Goal: Task Accomplishment & Management: Complete application form

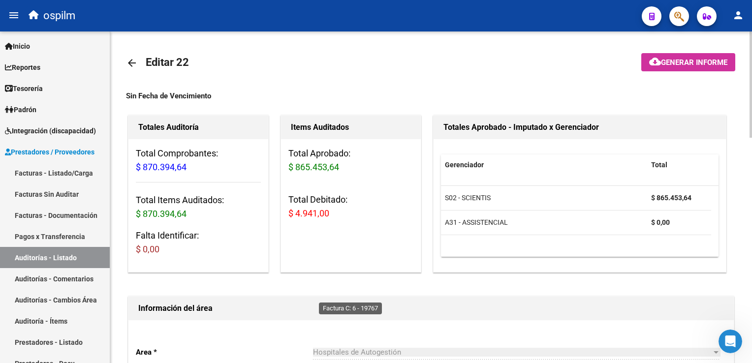
scroll to position [260, 0]
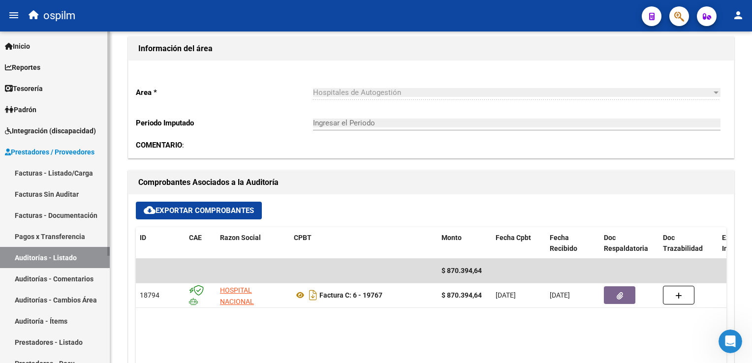
click at [39, 196] on link "Facturas Sin Auditar" at bounding box center [55, 194] width 110 height 21
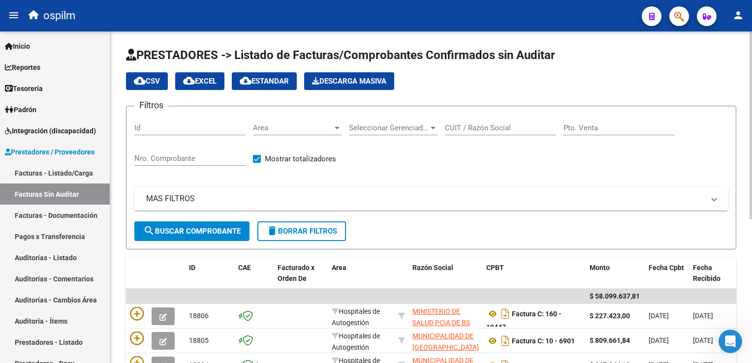
click at [191, 154] on input "Nro. Comprobante" at bounding box center [189, 158] width 111 height 9
type input "19772"
click at [179, 229] on span "search Buscar Comprobante" at bounding box center [192, 231] width 98 height 9
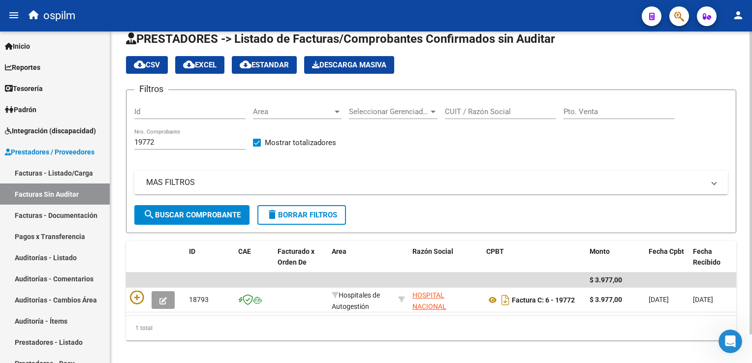
scroll to position [31, 0]
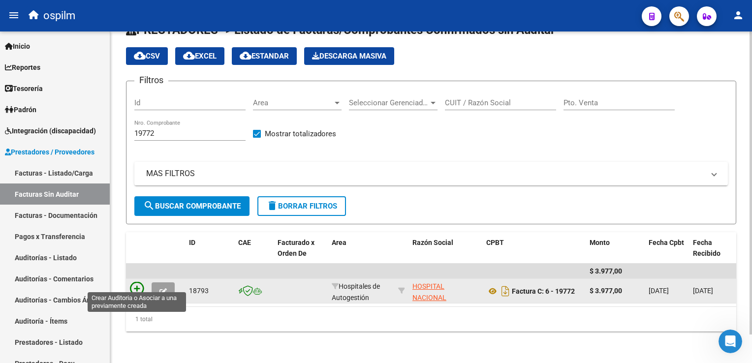
click at [136, 282] on icon at bounding box center [137, 289] width 14 height 14
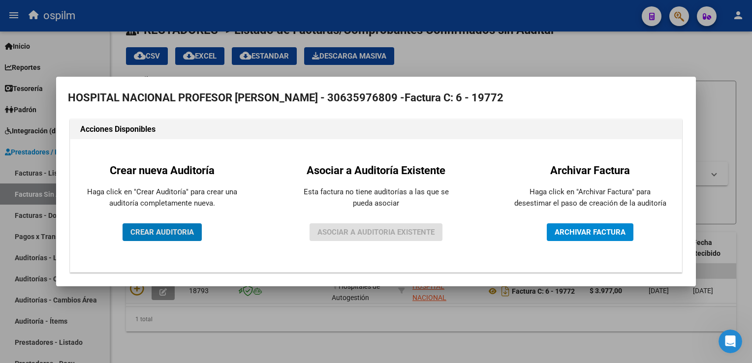
click at [151, 234] on span "CREAR AUDITORIA" at bounding box center [163, 232] width 64 height 9
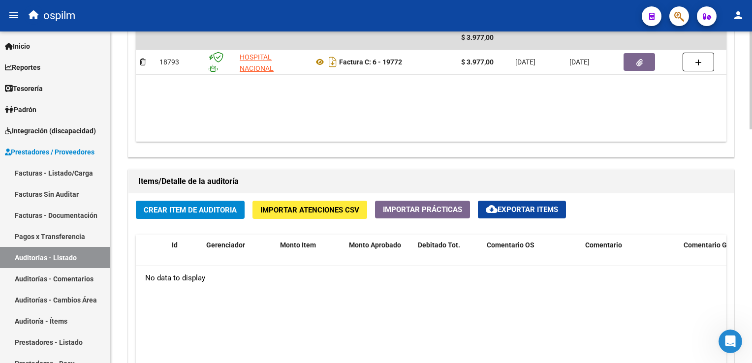
scroll to position [591, 0]
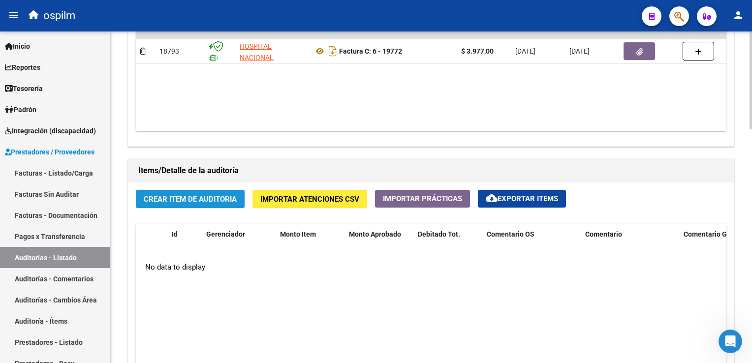
click at [183, 198] on span "Crear Item de Auditoria" at bounding box center [190, 199] width 93 height 9
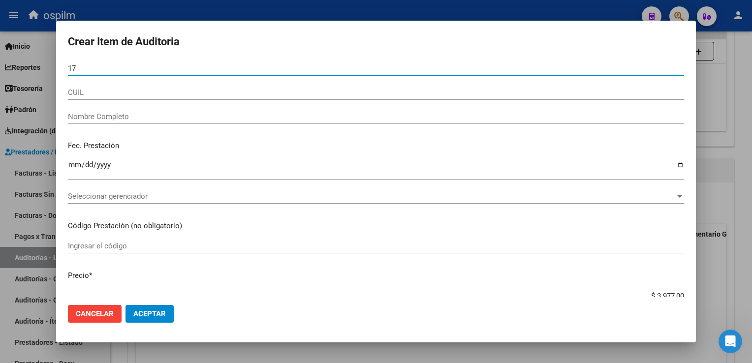
type input "1"
type input "23991862"
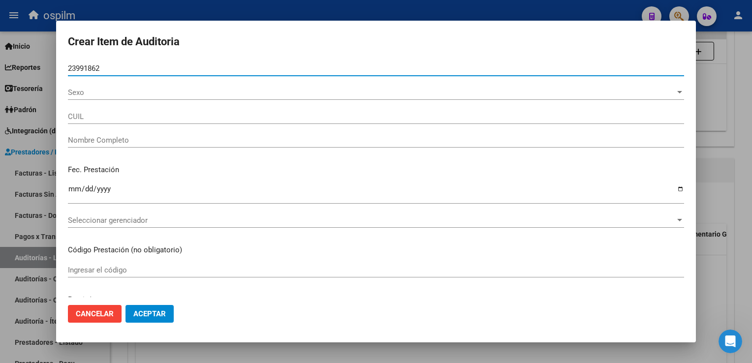
type input "20239918620"
type input "PONTE , [PERSON_NAME]"
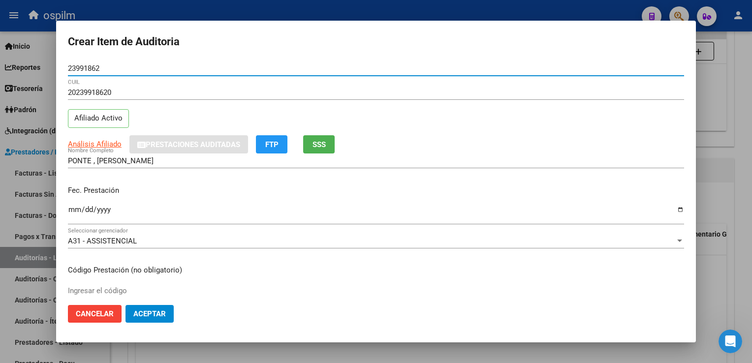
type input "23991862"
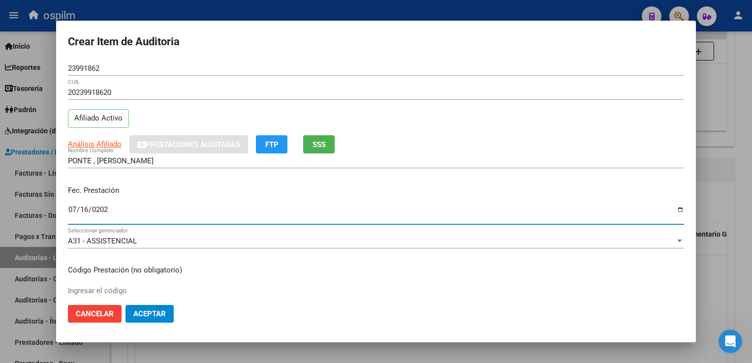
type input "[DATE]"
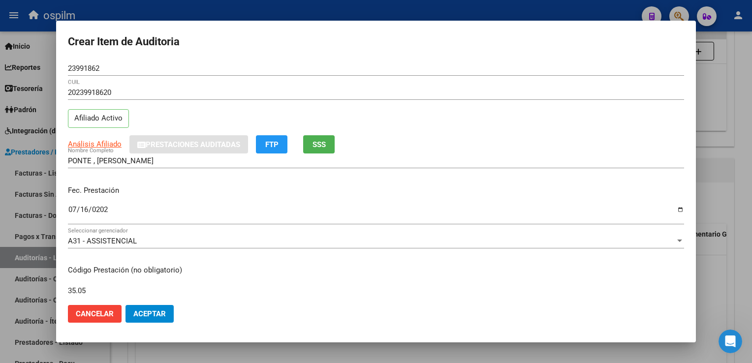
type input "35.05"
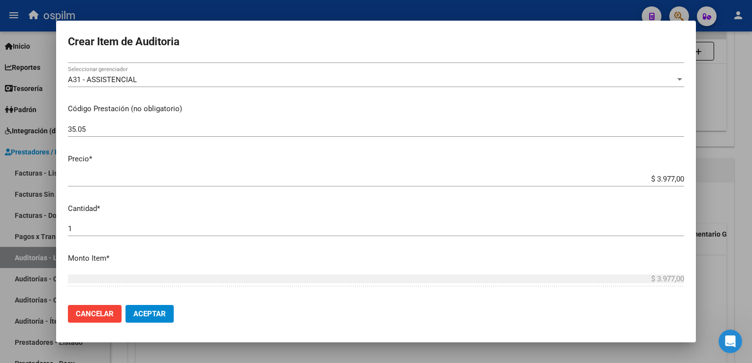
scroll to position [311, 0]
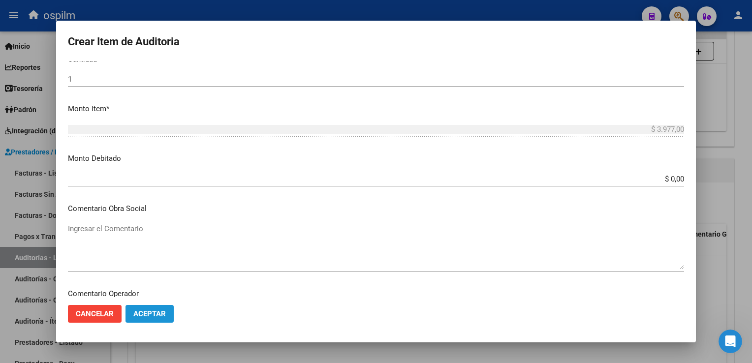
click at [163, 314] on span "Aceptar" at bounding box center [149, 314] width 33 height 9
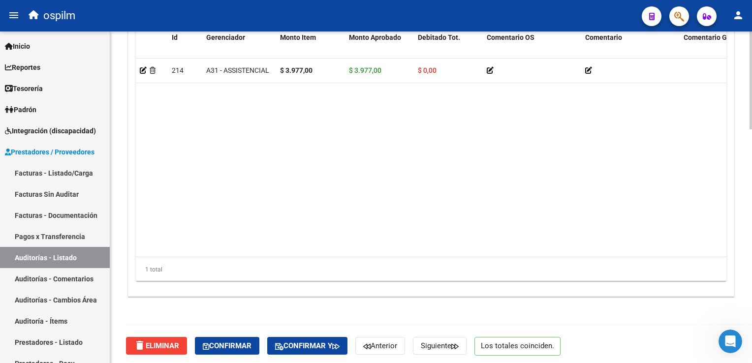
scroll to position [791, 0]
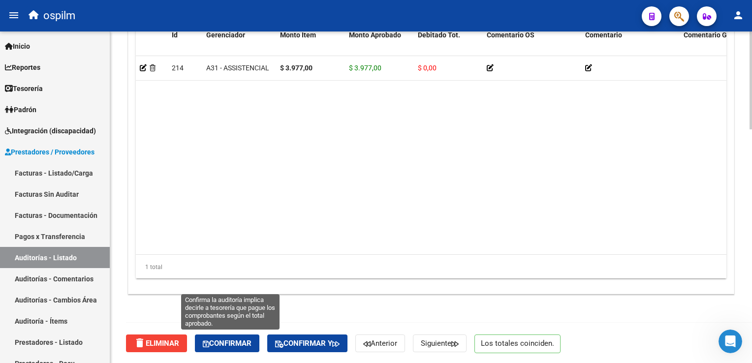
click at [222, 344] on span "Confirmar" at bounding box center [227, 343] width 49 height 9
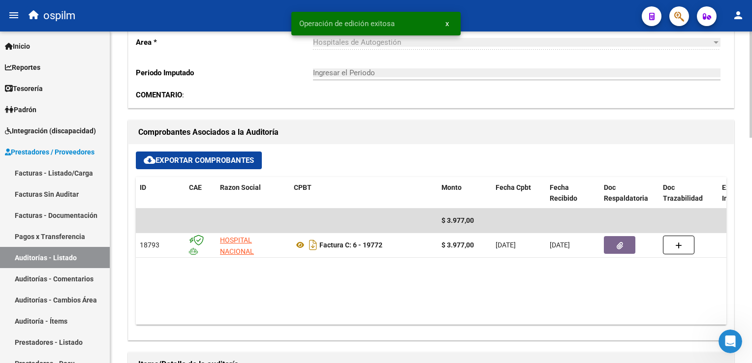
scroll to position [309, 0]
